Goal: Task Accomplishment & Management: Manage account settings

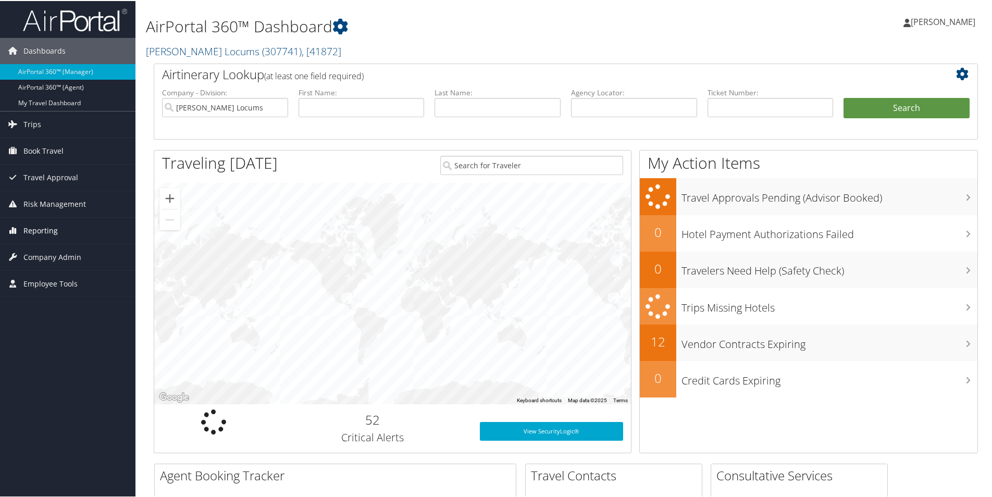
click at [28, 229] on span "Reporting" at bounding box center [40, 230] width 34 height 26
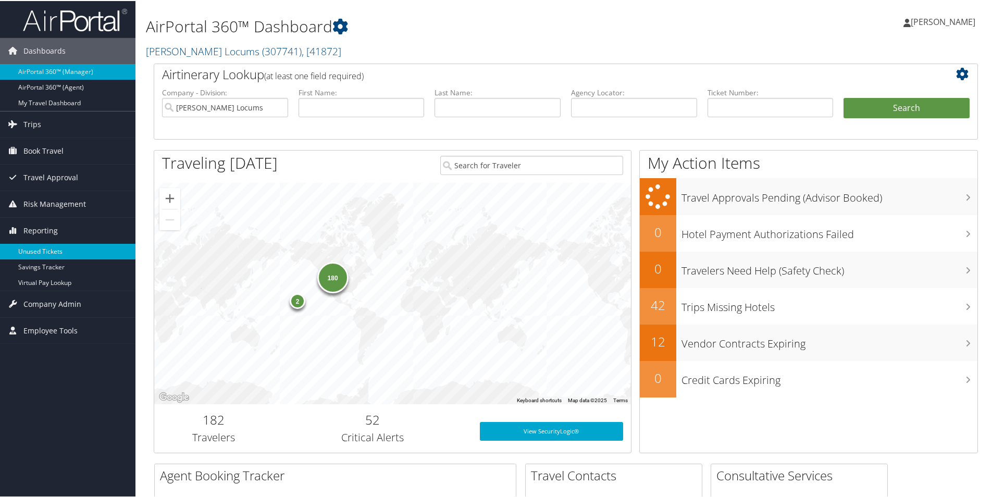
click at [34, 249] on link "Unused Tickets" at bounding box center [68, 251] width 136 height 16
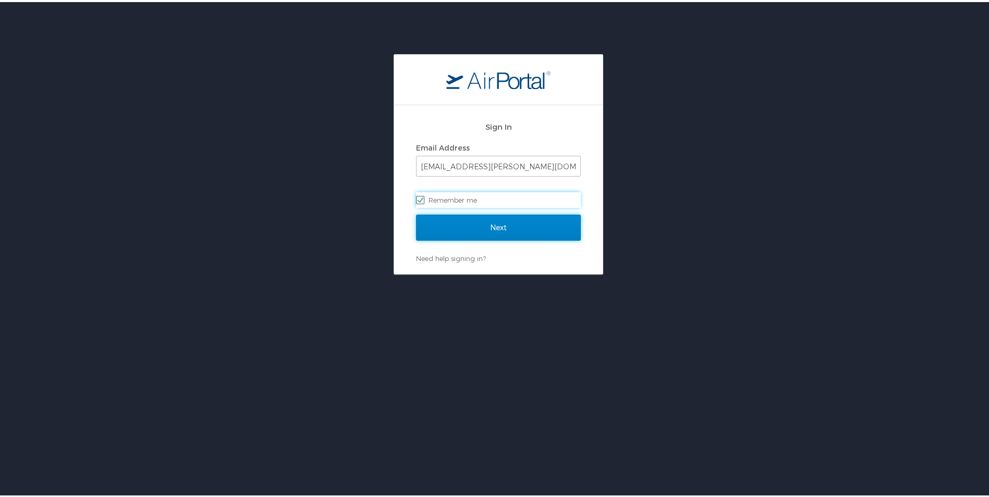
click at [468, 232] on input "Next" at bounding box center [498, 226] width 165 height 26
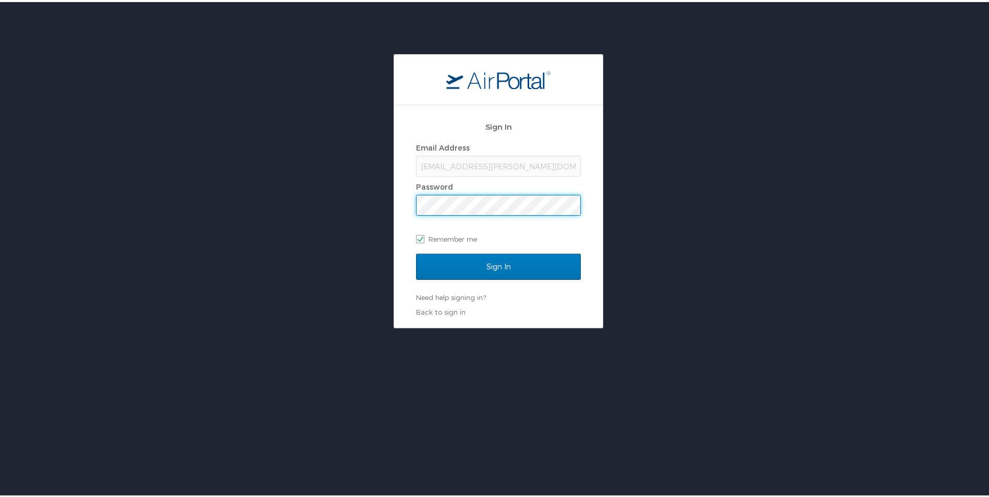
click at [306, 216] on div "Sign In Email Address [EMAIL_ADDRESS][PERSON_NAME][DOMAIN_NAME] Password Rememb…" at bounding box center [498, 189] width 997 height 274
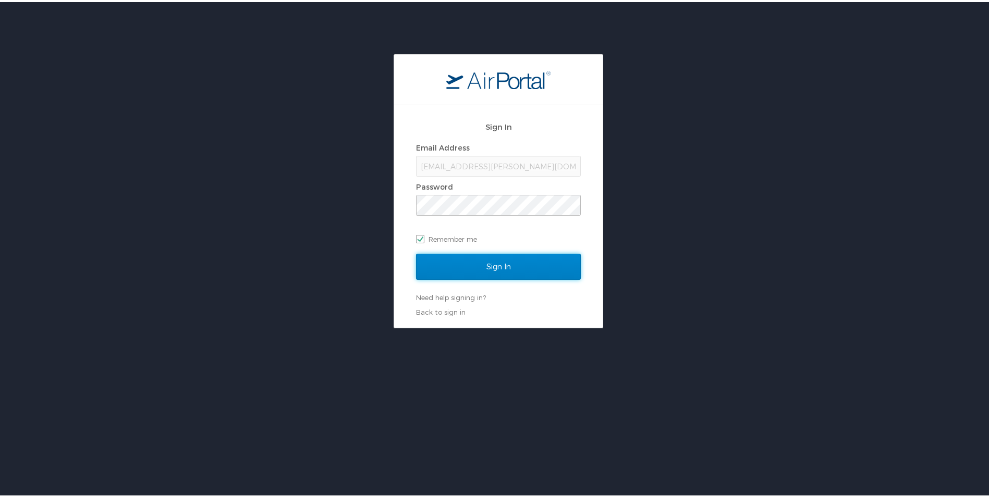
click at [474, 272] on input "Sign In" at bounding box center [498, 265] width 165 height 26
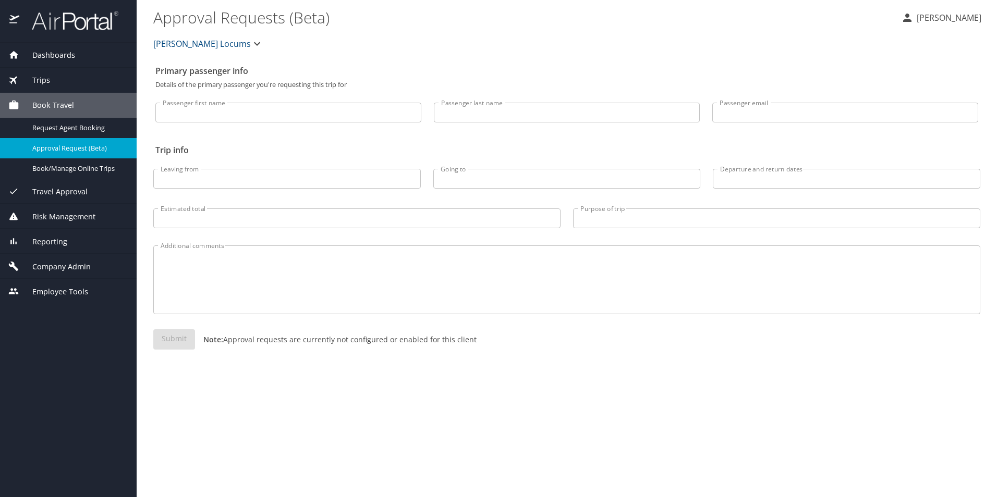
click at [429, 109] on div "Passenger last name Passenger last name" at bounding box center [566, 109] width 278 height 43
click at [42, 243] on span "Reporting" at bounding box center [43, 241] width 48 height 11
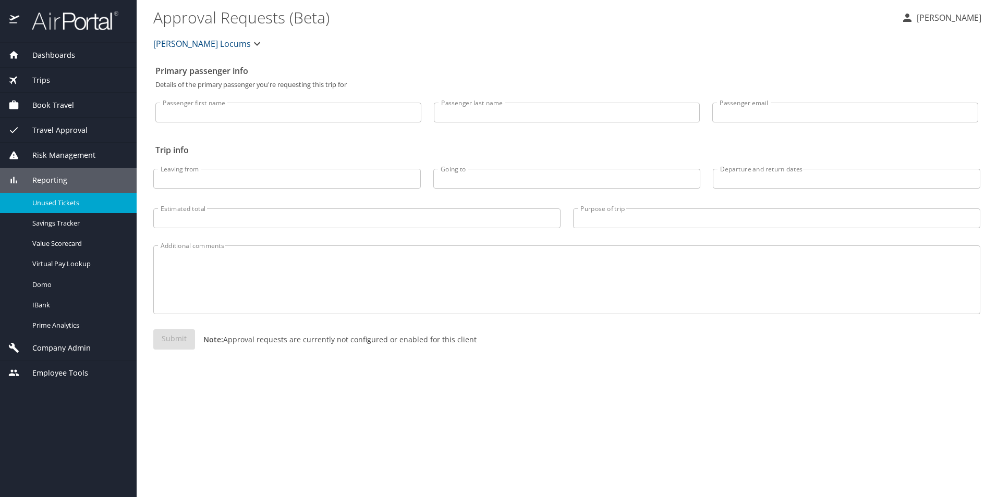
click at [47, 194] on link "Unused Tickets" at bounding box center [68, 203] width 137 height 20
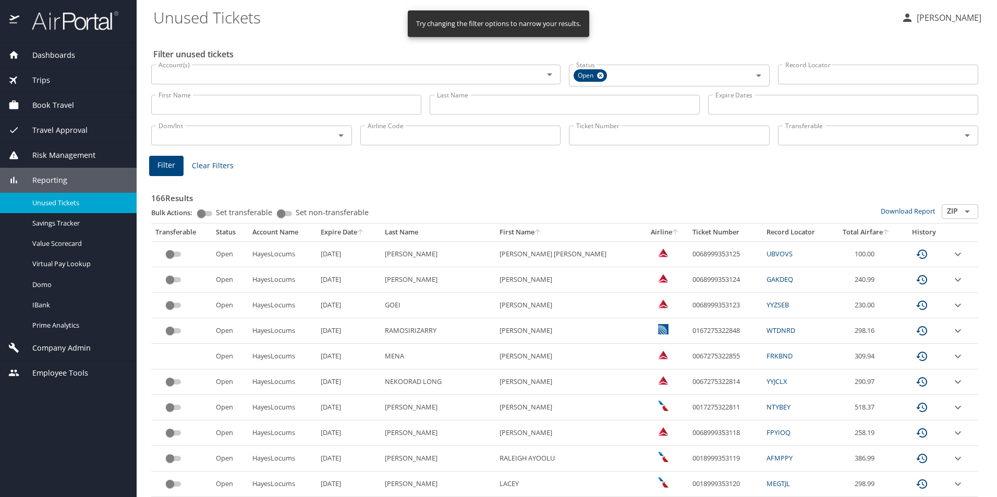
click at [611, 142] on input "Ticket Number" at bounding box center [669, 136] width 201 height 20
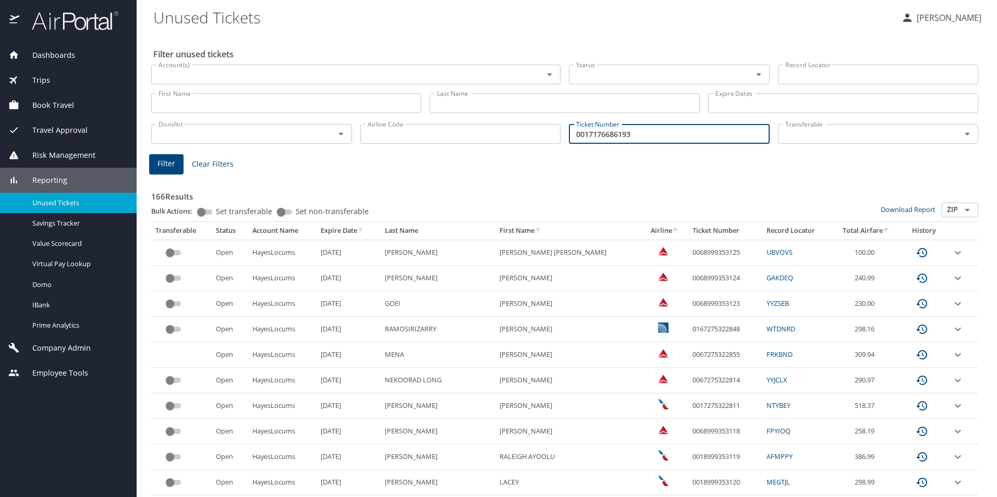
type input "0017176686193"
click at [164, 165] on span "Filter" at bounding box center [166, 163] width 18 height 13
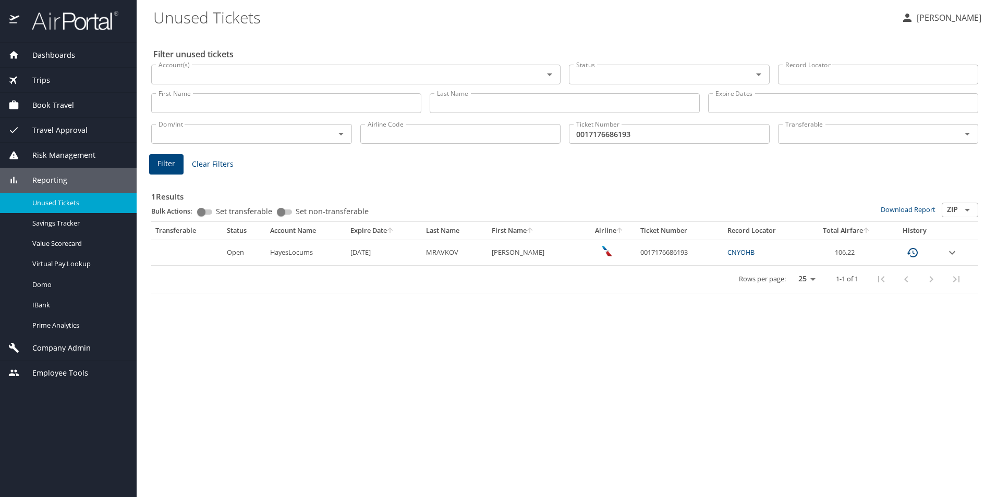
click at [250, 254] on td "Open" at bounding box center [244, 253] width 43 height 26
drag, startPoint x: 233, startPoint y: 255, endPoint x: 254, endPoint y: 257, distance: 21.0
click at [254, 257] on tr "Open HayesLocums 2/13/2026 MRAVKOV BORISLAV M 0017176686193 CNYOHB 106.22" at bounding box center [564, 253] width 827 height 26
drag, startPoint x: 254, startPoint y: 257, endPoint x: 302, endPoint y: 275, distance: 50.9
click at [301, 275] on div "Rows per page: 25 50 100 1-1 of 1" at bounding box center [562, 279] width 814 height 27
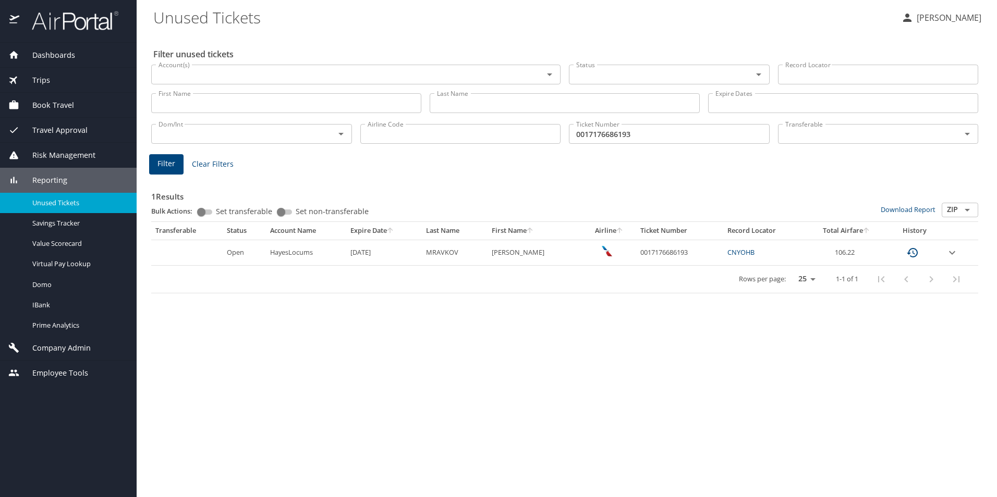
click at [740, 254] on link "CNYOHB" at bounding box center [740, 252] width 27 height 9
drag, startPoint x: 681, startPoint y: 252, endPoint x: 626, endPoint y: 253, distance: 54.7
click at [626, 253] on tr "Open HayesLocums 2/13/2026 MRAVKOV BORISLAV M 0017176686193 CNYOHB 106.22" at bounding box center [564, 253] width 827 height 26
drag, startPoint x: 626, startPoint y: 253, endPoint x: 631, endPoint y: 265, distance: 13.4
click at [619, 266] on div "Rows per page: 25 50 100 1-1 of 1" at bounding box center [562, 279] width 814 height 27
